Goal: Transaction & Acquisition: Purchase product/service

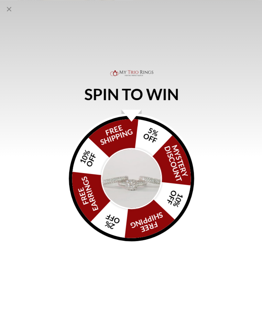
scroll to position [1119, 0]
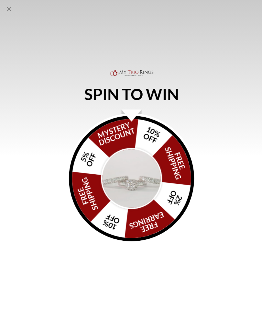
click at [76, 127] on div "FREE SHIPPING 5% OFF Mystery Discount 10% OFF FREE SHIPPING 2% OFF FREE EARRING…" at bounding box center [131, 178] width 130 height 130
click at [12, 7] on icon "Close popup" at bounding box center [9, 9] width 8 height 8
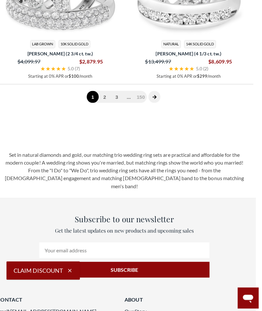
scroll to position [2824, 7]
click at [102, 95] on link "2" at bounding box center [105, 96] width 12 height 12
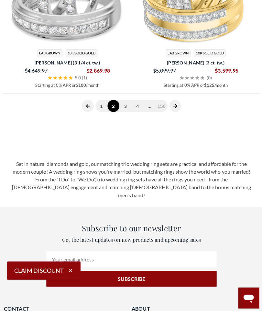
scroll to position [2820, 0]
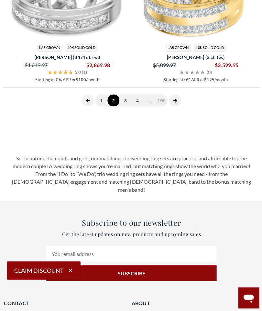
click at [123, 95] on link "3" at bounding box center [125, 100] width 12 height 12
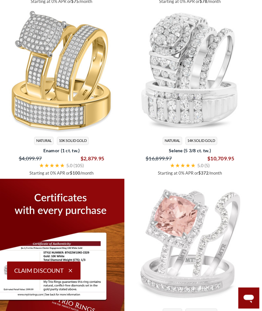
scroll to position [505, 6]
click at [163, 84] on img at bounding box center [189, 70] width 125 height 125
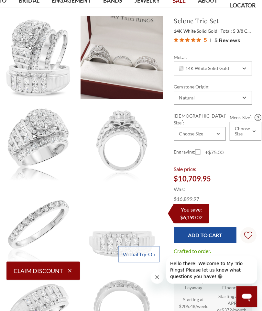
scroll to position [43, 7]
